Goal: Navigation & Orientation: Find specific page/section

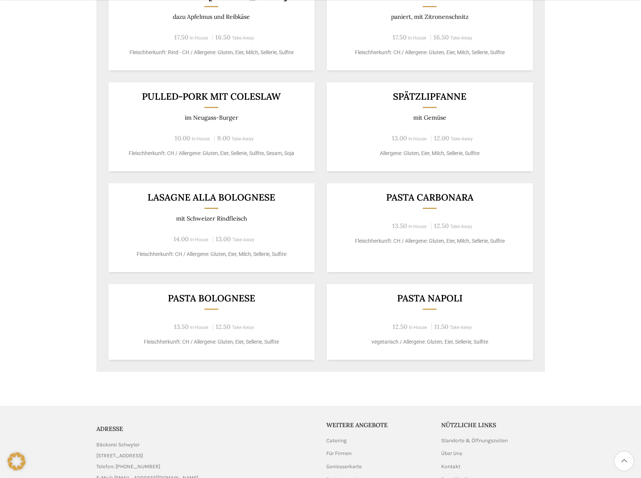
scroll to position [537, 0]
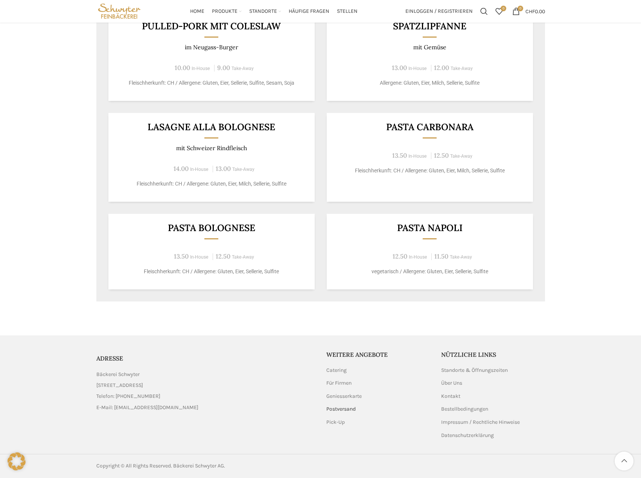
click at [334, 408] on link "Postversand" at bounding box center [341, 409] width 30 height 8
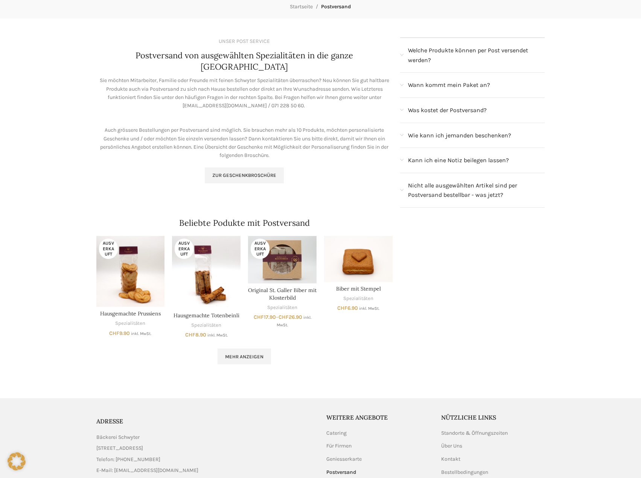
scroll to position [149, 0]
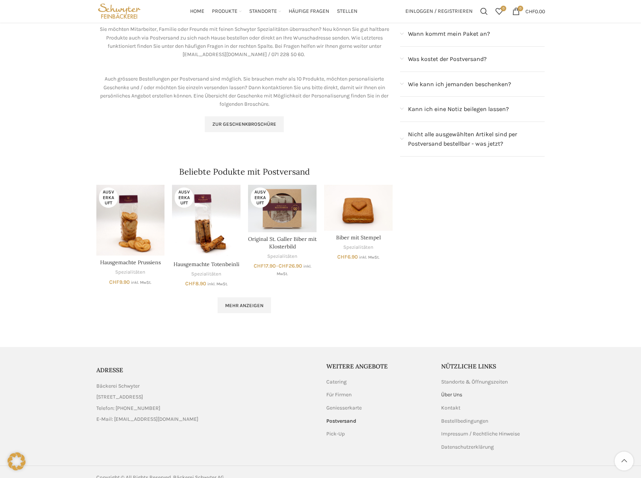
click at [446, 391] on link "Über Uns" at bounding box center [452, 395] width 22 height 8
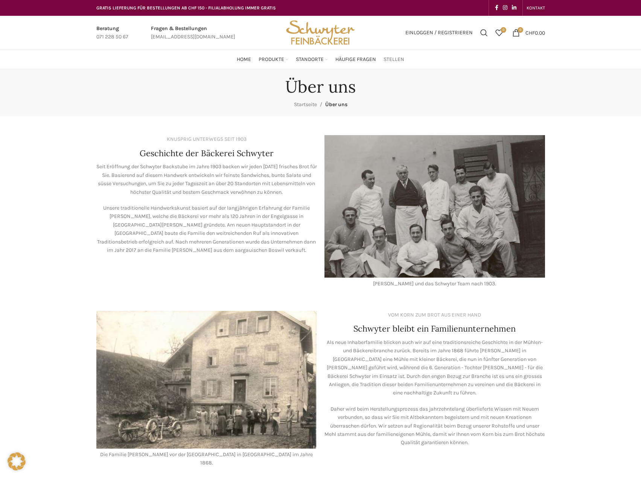
click at [395, 63] on span "Stellen" at bounding box center [393, 59] width 21 height 7
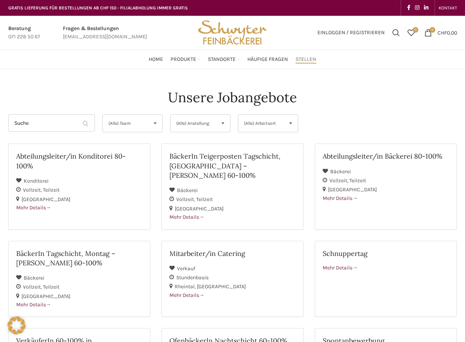
click at [71, 101] on div "Unsere Jobangebote" at bounding box center [232, 97] width 448 height 19
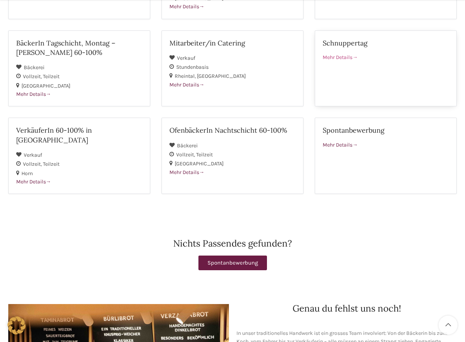
scroll to position [218, 0]
